Goal: Task Accomplishment & Management: Use online tool/utility

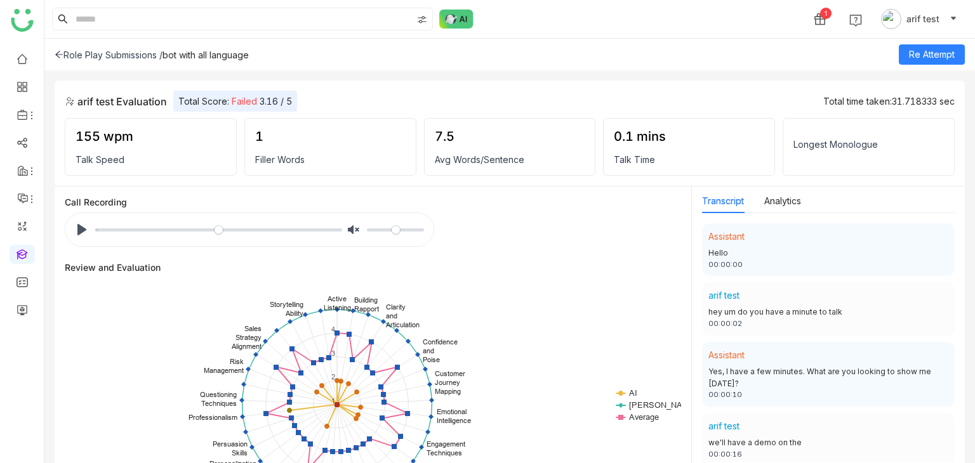
scroll to position [5542, 0]
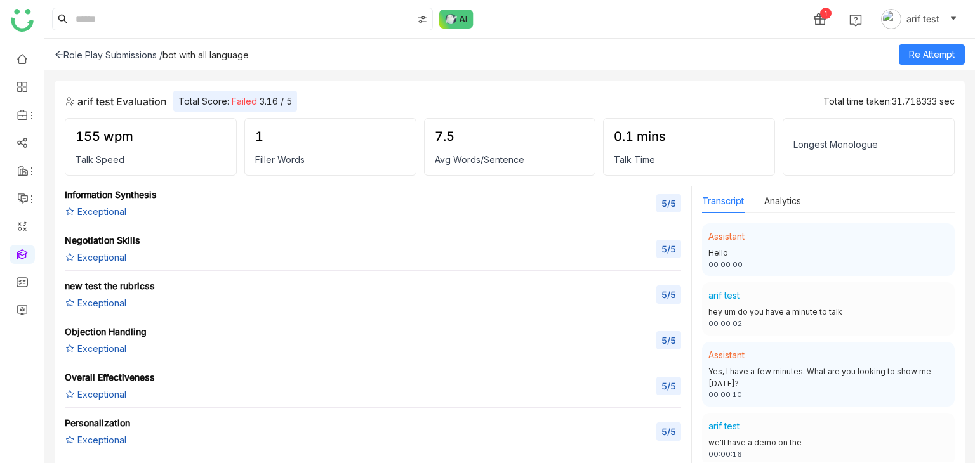
click at [63, 55] on icon at bounding box center [59, 54] width 9 height 9
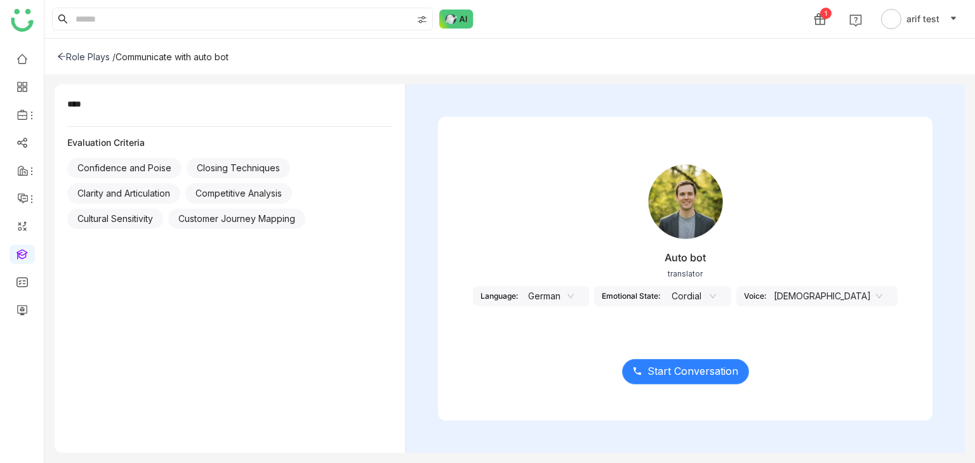
click at [715, 371] on span "Start Conversation" at bounding box center [692, 372] width 91 height 16
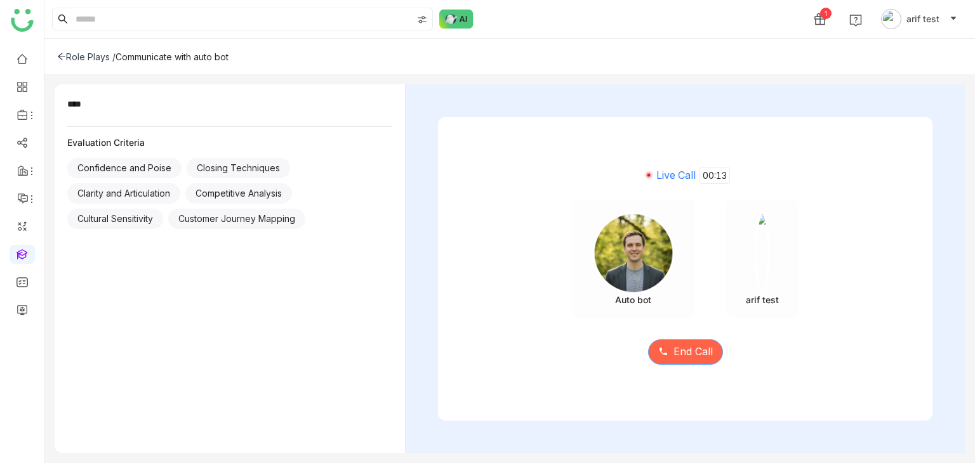
click at [678, 352] on span "End Call" at bounding box center [692, 352] width 39 height 16
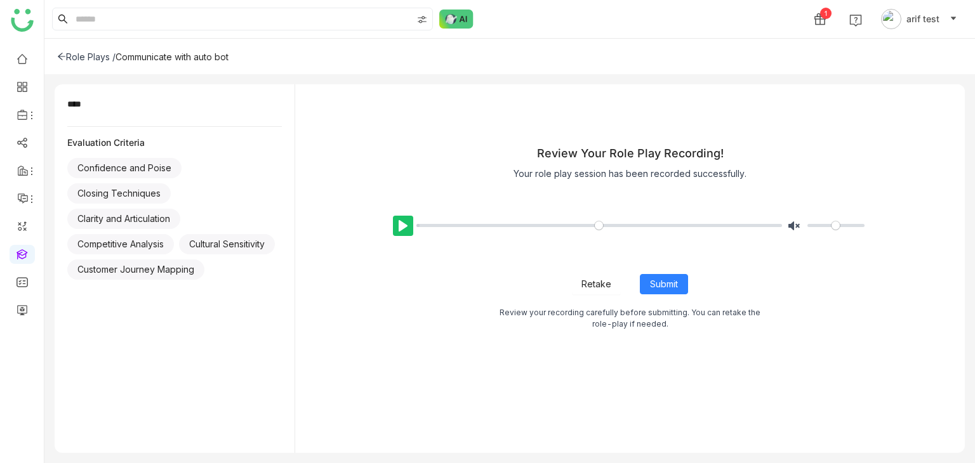
click at [399, 218] on button "Pause Play" at bounding box center [403, 226] width 20 height 20
click at [616, 289] on button "Retake" at bounding box center [596, 284] width 49 height 20
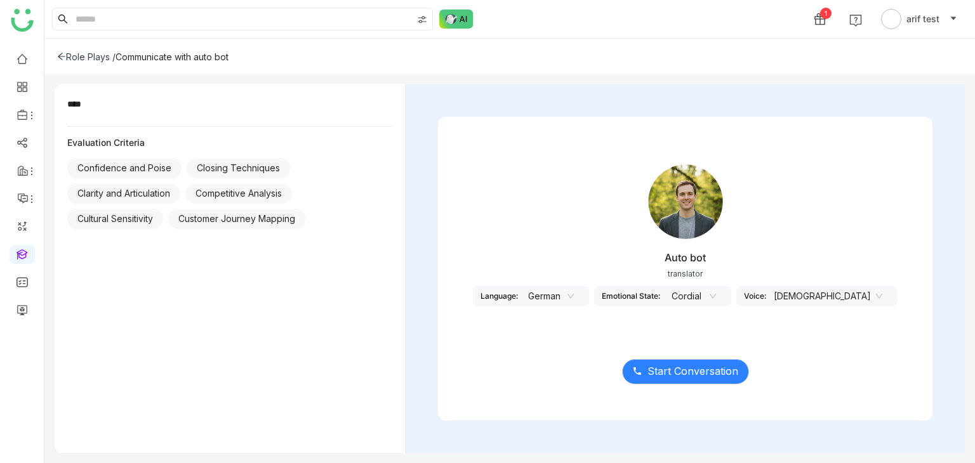
click at [574, 295] on nz-select-item "German" at bounding box center [550, 296] width 48 height 19
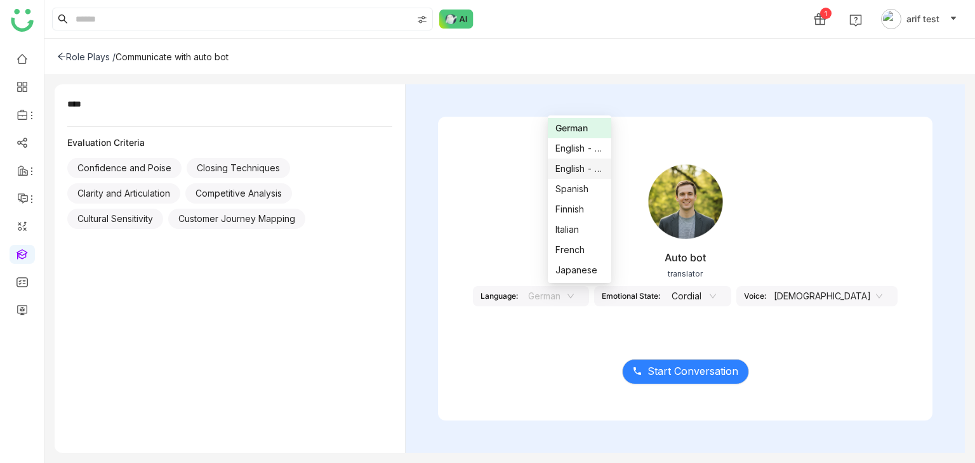
click at [569, 170] on div "English - US" at bounding box center [579, 169] width 48 height 14
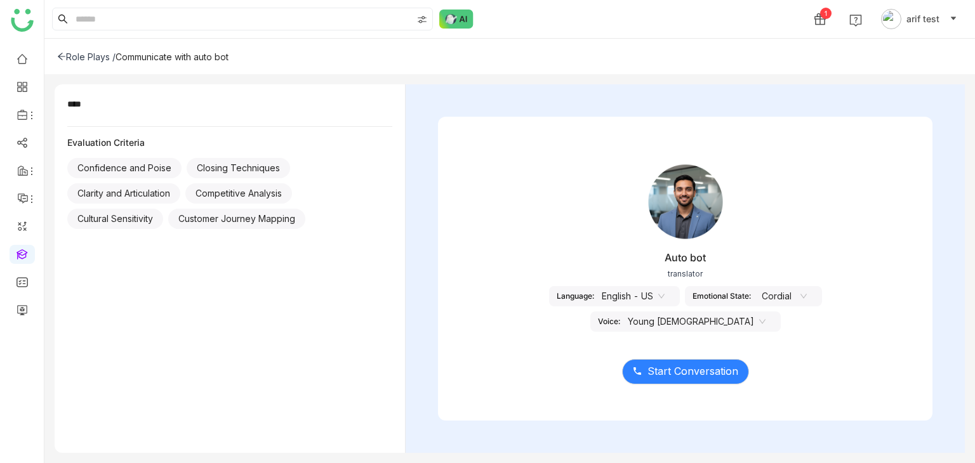
click at [765, 312] on nz-select-item "Young Male" at bounding box center [697, 321] width 138 height 19
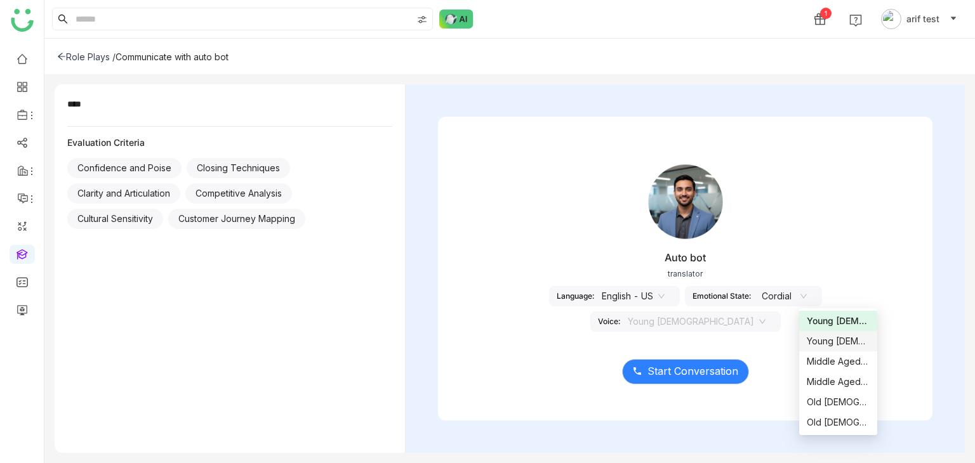
click at [819, 334] on div "Young Female" at bounding box center [838, 341] width 63 height 14
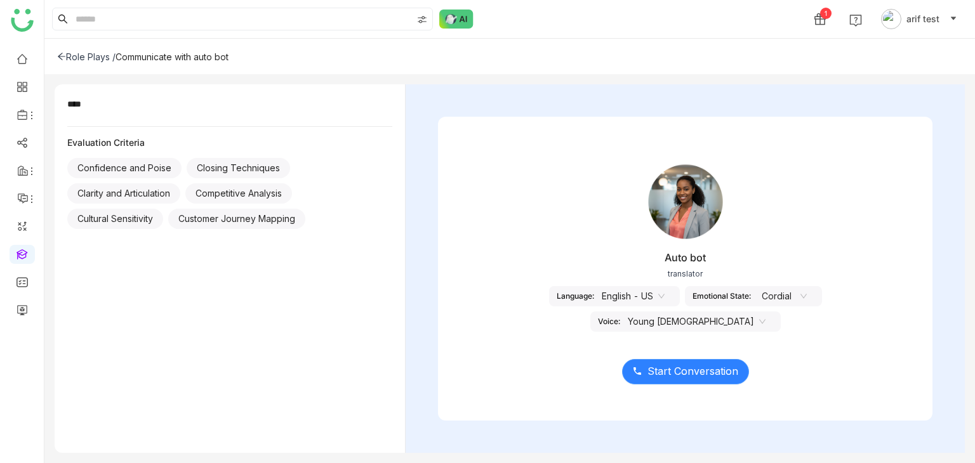
click at [703, 376] on span "Start Conversation" at bounding box center [692, 372] width 91 height 16
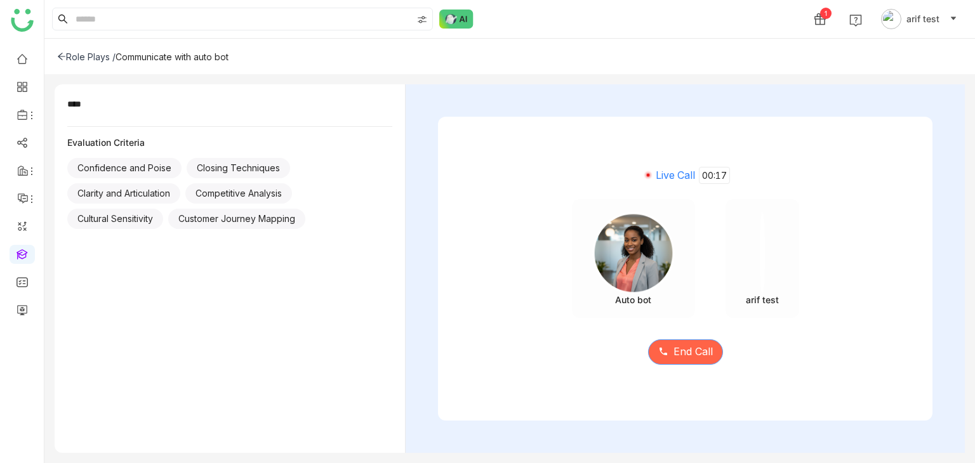
click at [675, 359] on span "End Call" at bounding box center [692, 352] width 39 height 16
